Goal: Task Accomplishment & Management: Manage account settings

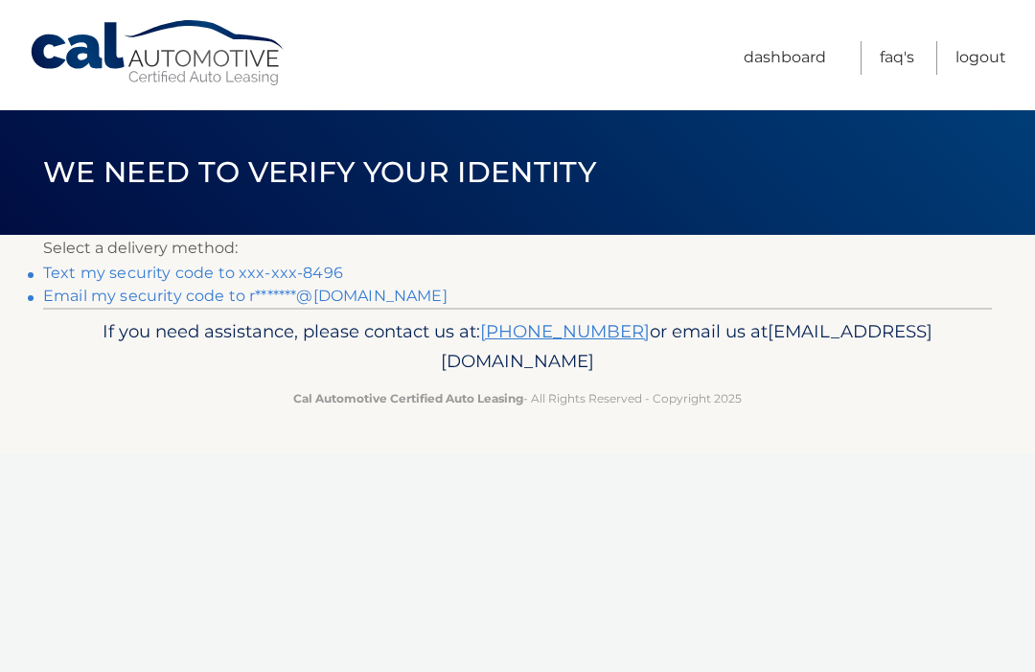
click at [315, 269] on link "Text my security code to xxx-xxx-8496" at bounding box center [193, 273] width 300 height 18
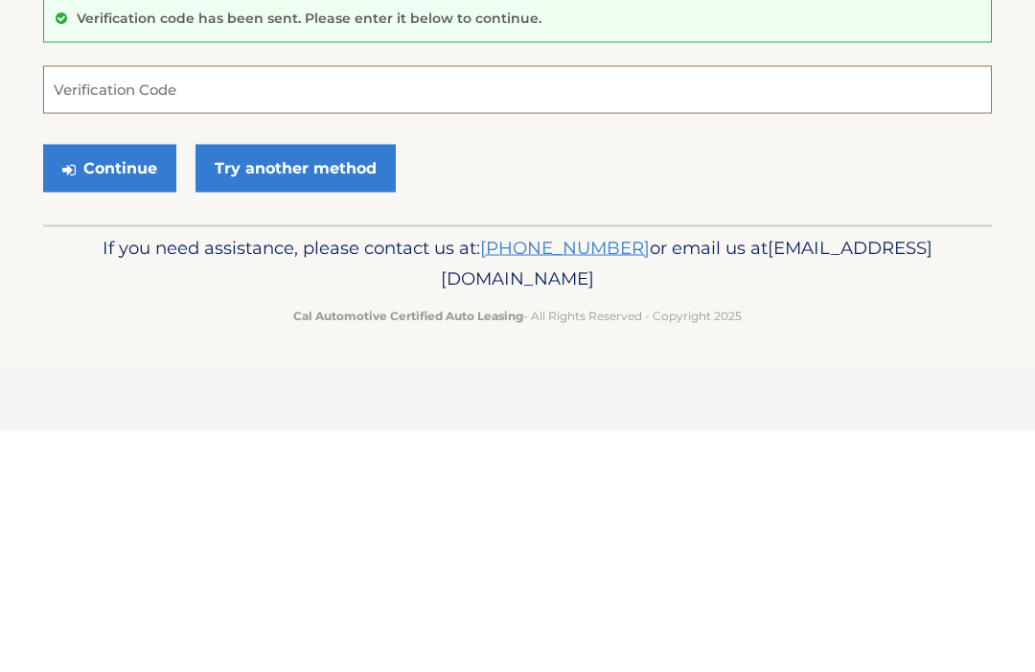
click at [84, 307] on input "Verification Code" at bounding box center [517, 331] width 949 height 48
type input "392741"
click at [140, 385] on button "Continue" at bounding box center [109, 409] width 133 height 48
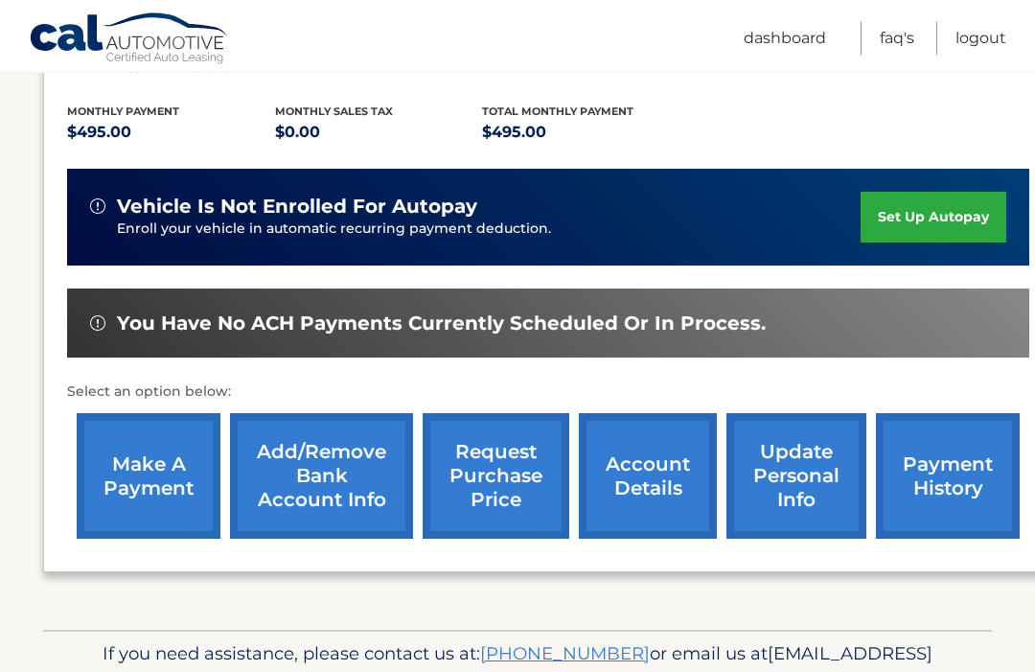
scroll to position [421, 0]
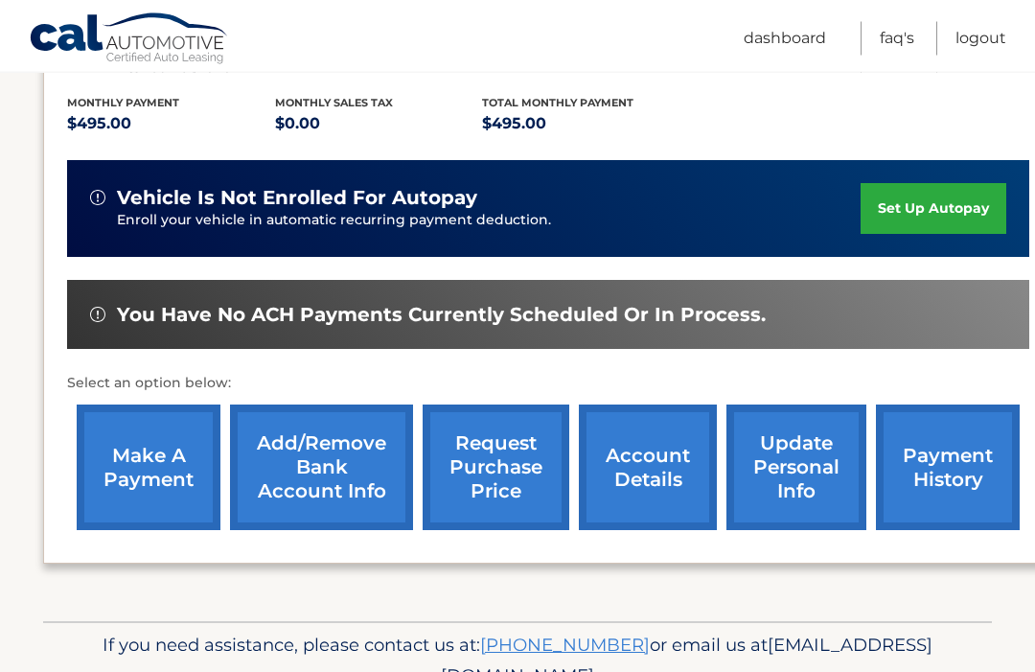
click at [158, 420] on link "make a payment" at bounding box center [149, 468] width 144 height 126
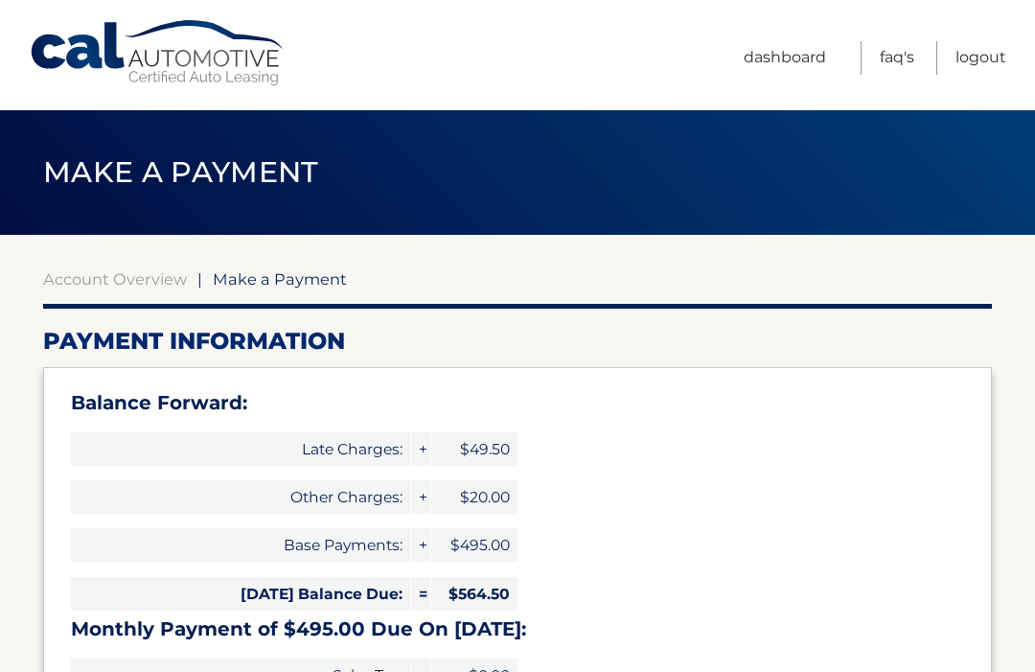
select select "YzllMDlhZDktZjk2Yy00MTA0LWI0NWEtM2FjZDlmMzJlYjcw"
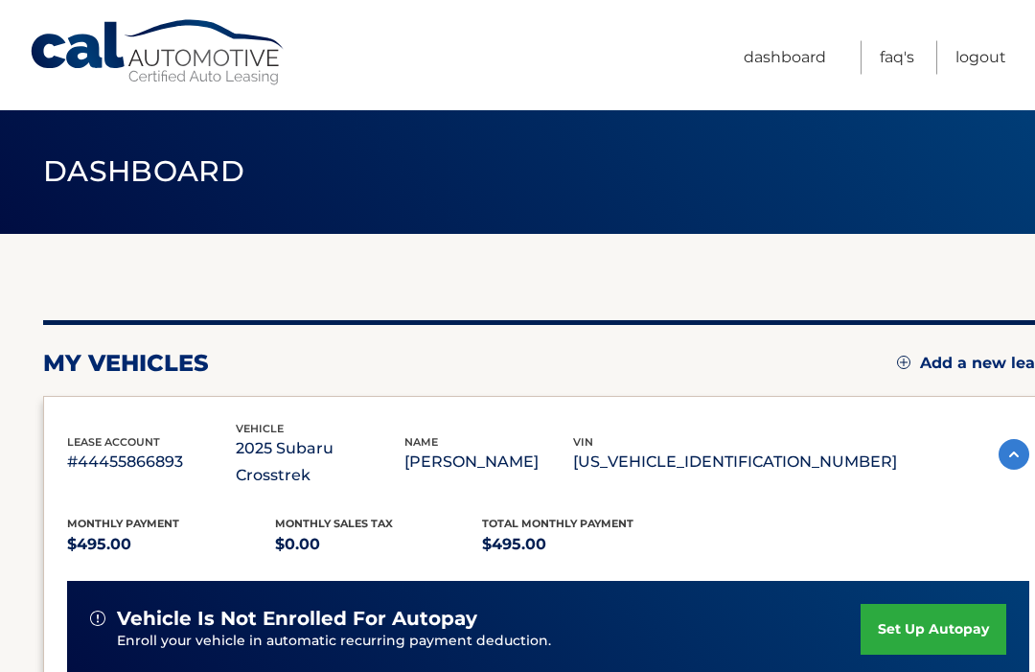
scroll to position [1, 0]
